Goal: Check status: Check status

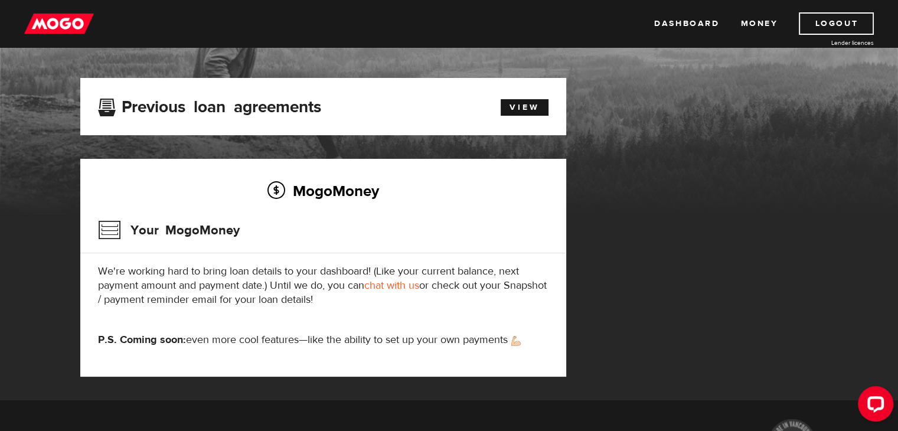
scroll to position [92, 0]
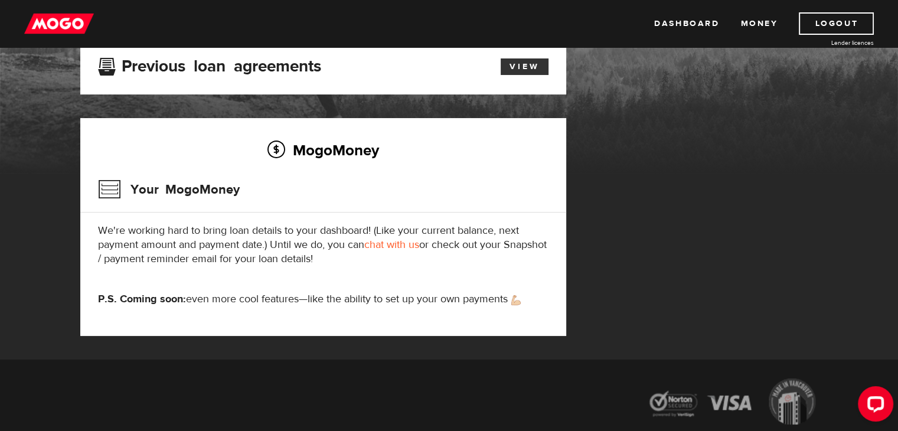
click at [510, 67] on link "View" at bounding box center [525, 66] width 48 height 17
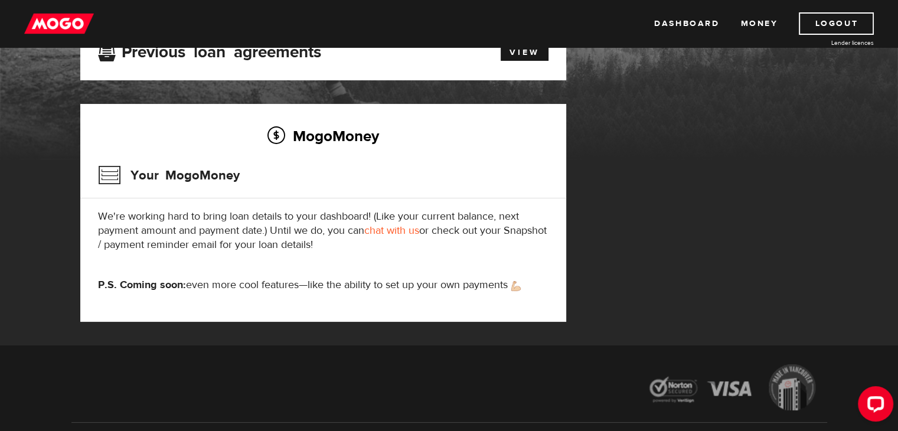
scroll to position [120, 0]
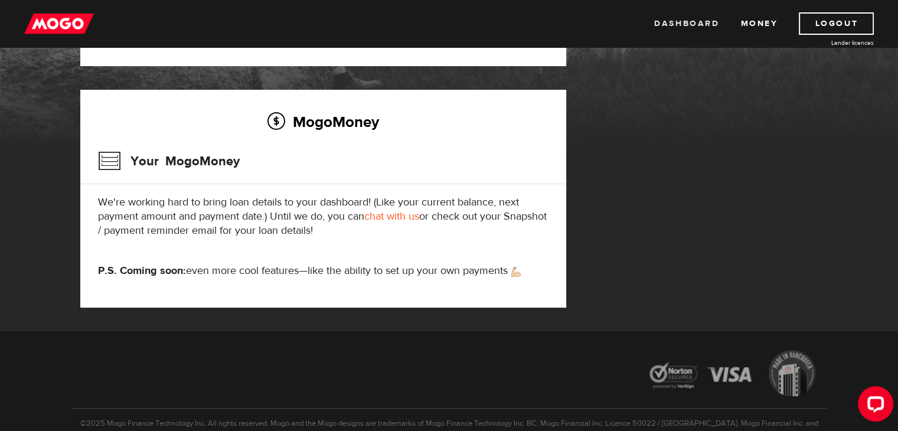
click at [674, 24] on link "Dashboard" at bounding box center [686, 23] width 65 height 22
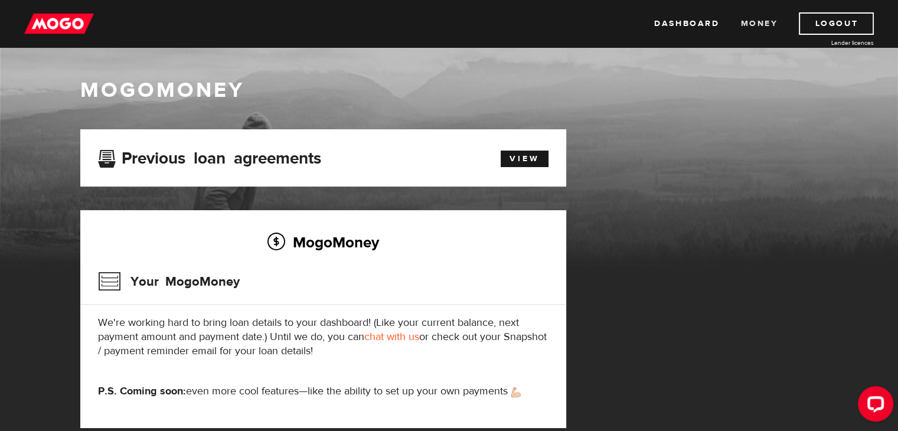
click at [762, 13] on link "Money" at bounding box center [759, 23] width 37 height 22
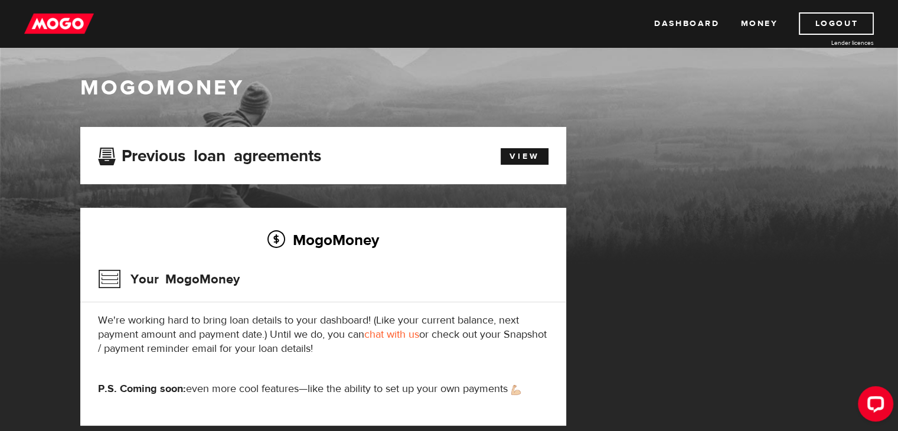
scroll to position [31, 0]
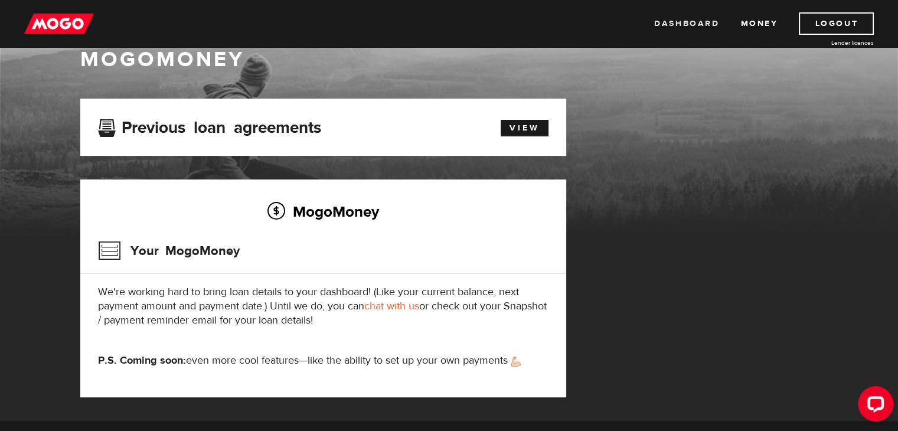
click at [684, 28] on link "Dashboard" at bounding box center [686, 23] width 65 height 22
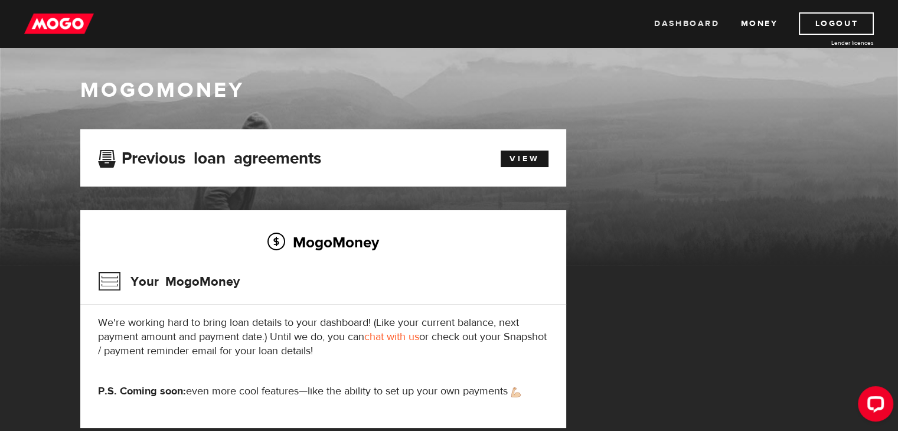
click at [676, 22] on link "Dashboard" at bounding box center [686, 23] width 65 height 22
click at [699, 24] on link "Dashboard" at bounding box center [686, 23] width 65 height 22
click at [533, 158] on link "View" at bounding box center [525, 159] width 48 height 17
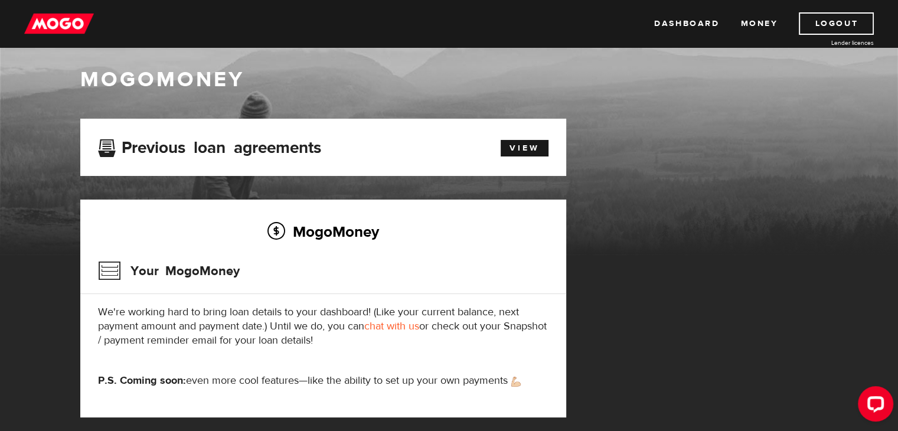
scroll to position [11, 0]
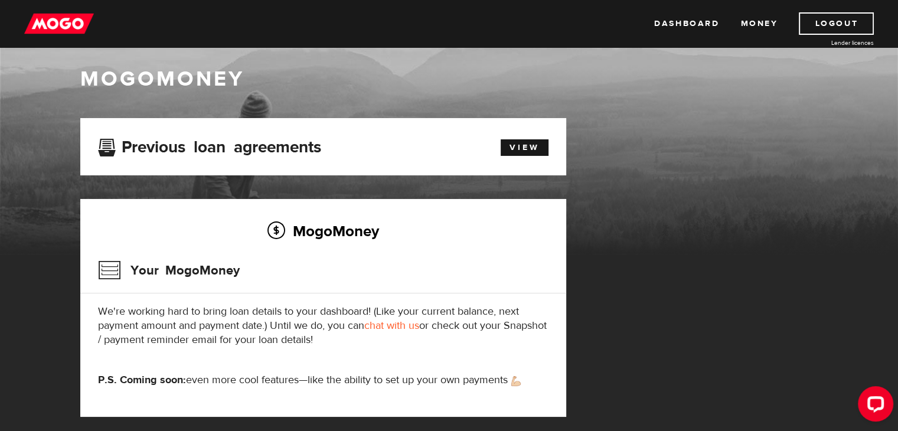
click at [549, 155] on div "View" at bounding box center [519, 146] width 78 height 20
click at [539, 156] on div "Previous loan agreements View" at bounding box center [323, 147] width 468 height 22
click at [534, 146] on link "View" at bounding box center [525, 147] width 48 height 17
